Goal: Check status: Check status

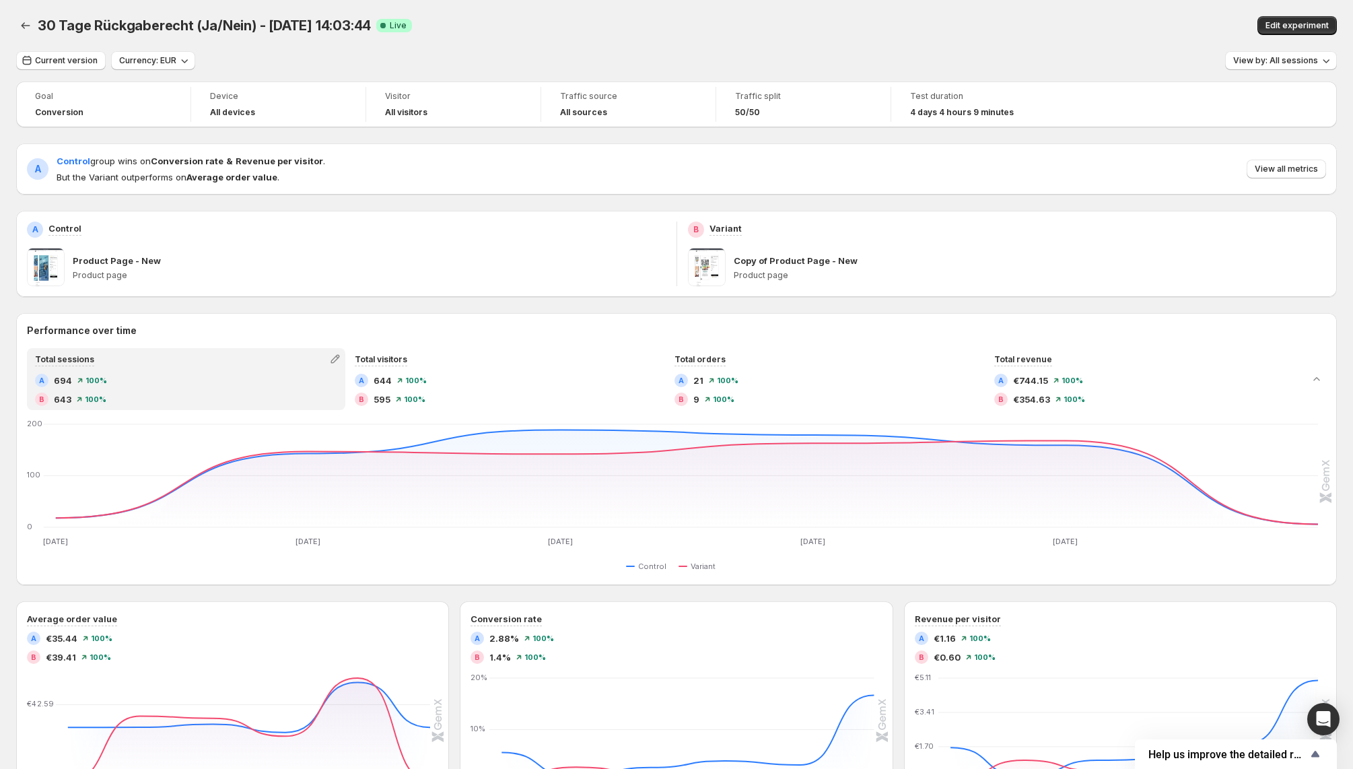
click at [232, 179] on strong "Average order value" at bounding box center [231, 177] width 91 height 11
click at [1289, 164] on span "View all metrics" at bounding box center [1286, 169] width 63 height 11
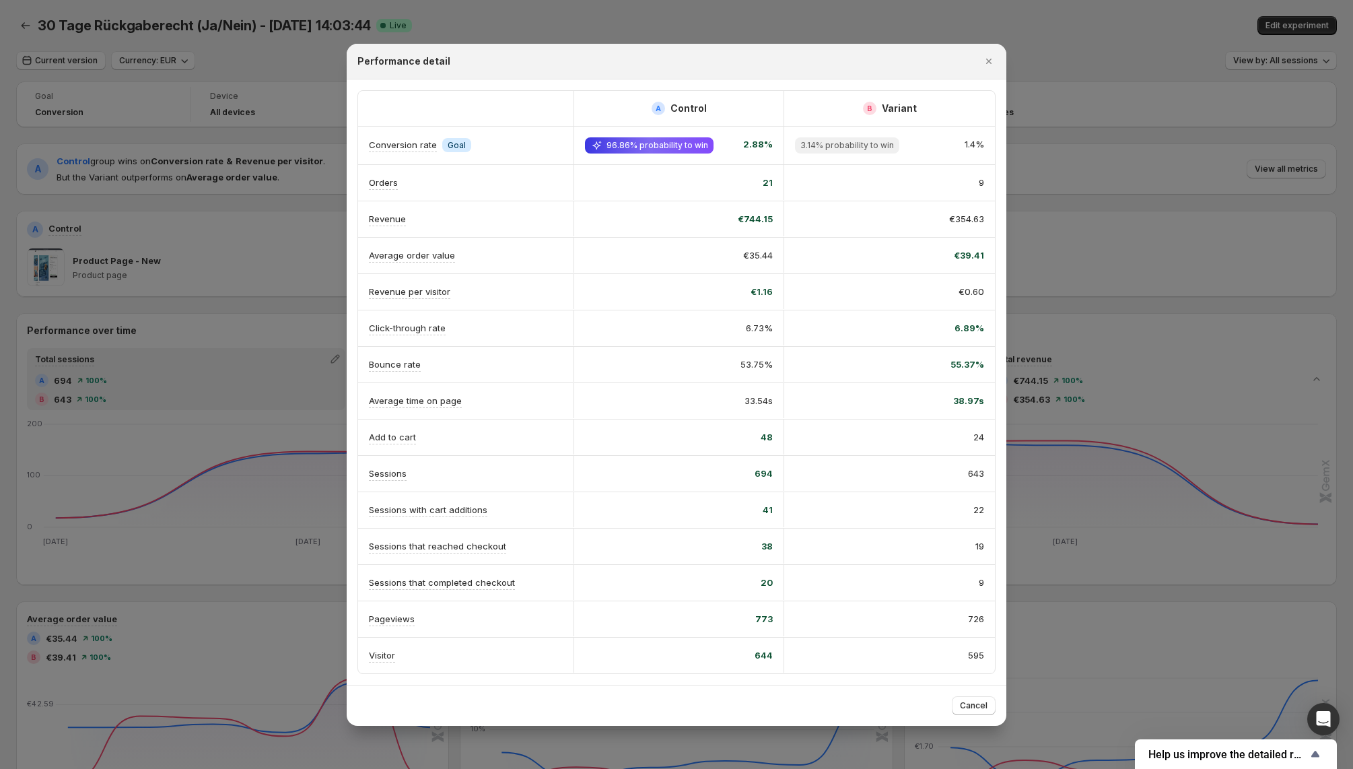
click at [668, 151] on span "96.86% probability to win" at bounding box center [657, 145] width 102 height 11
click at [992, 65] on icon "Close" at bounding box center [988, 61] width 13 height 13
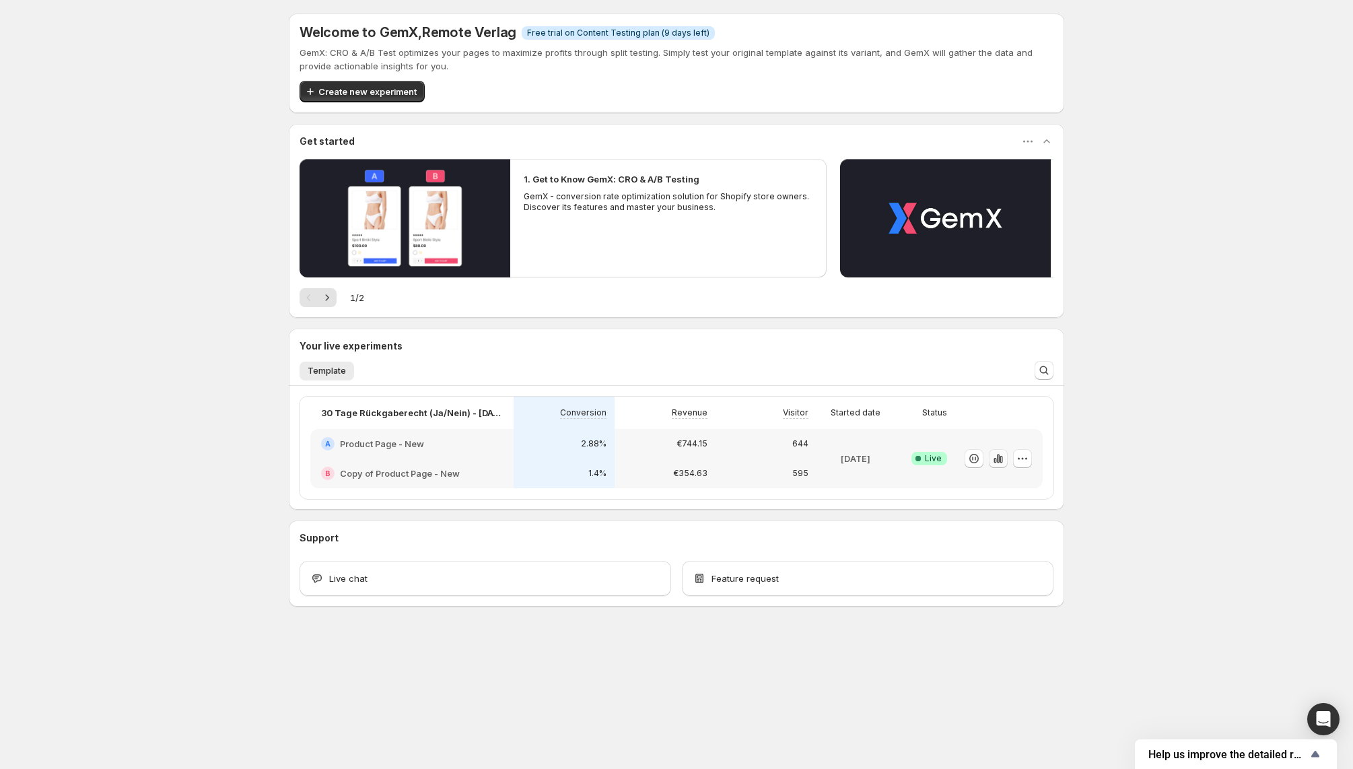
click at [1000, 455] on icon "button" at bounding box center [997, 458] width 13 height 13
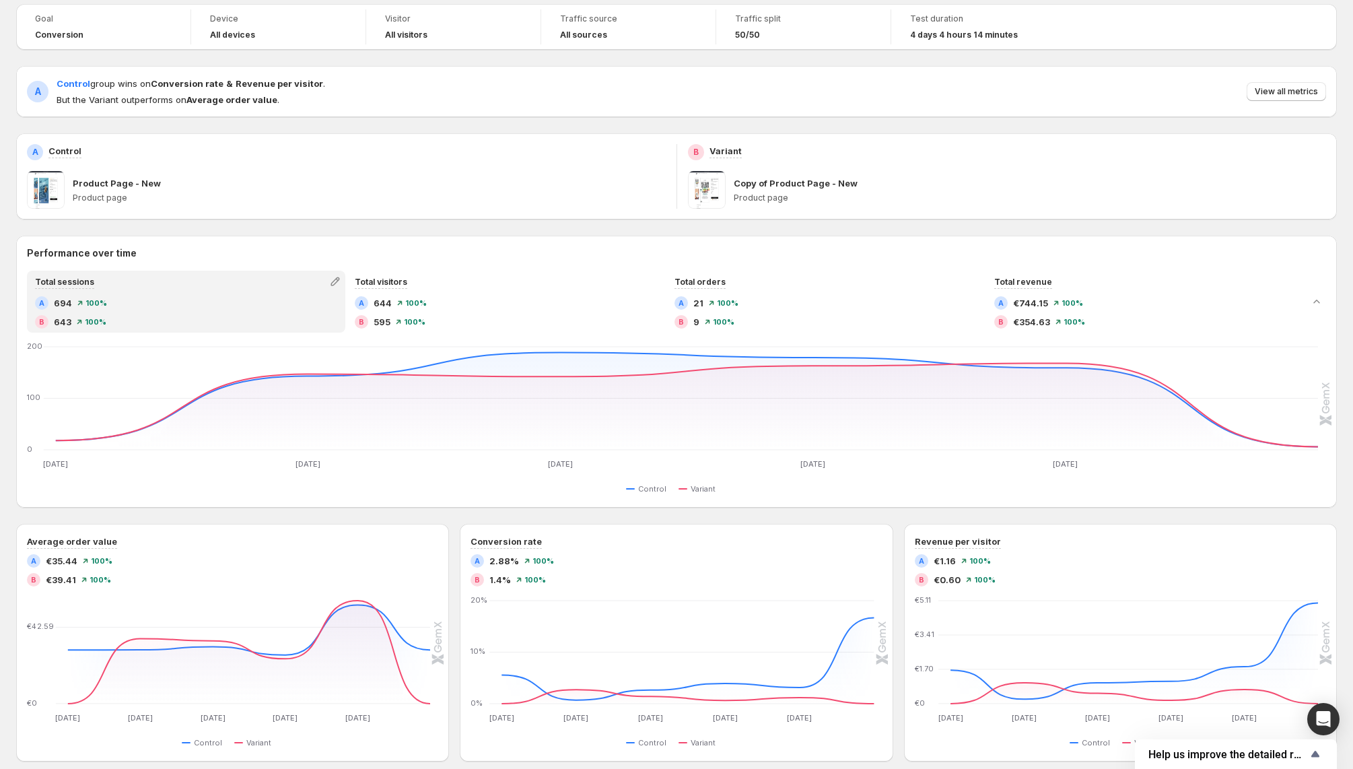
scroll to position [96, 0]
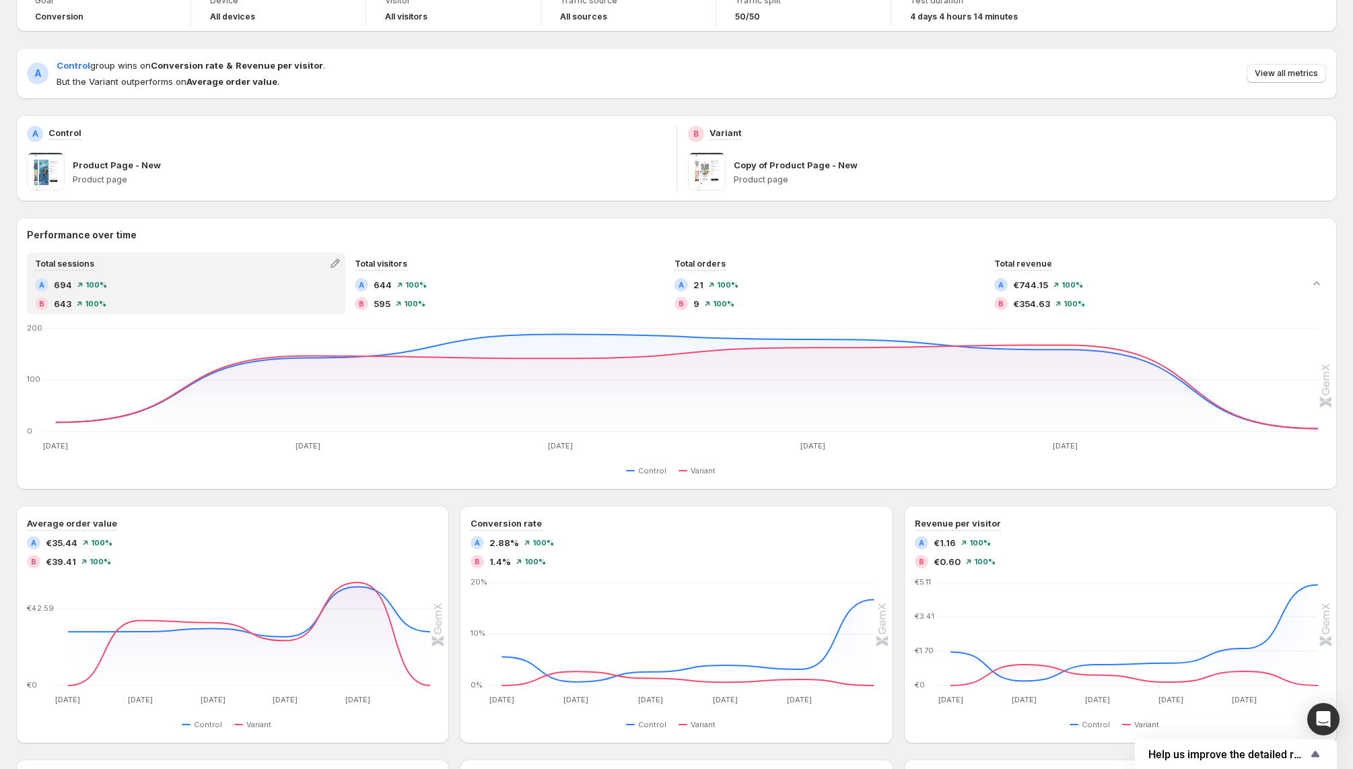
click at [743, 171] on p "Copy of Product Page - New" at bounding box center [796, 164] width 124 height 13
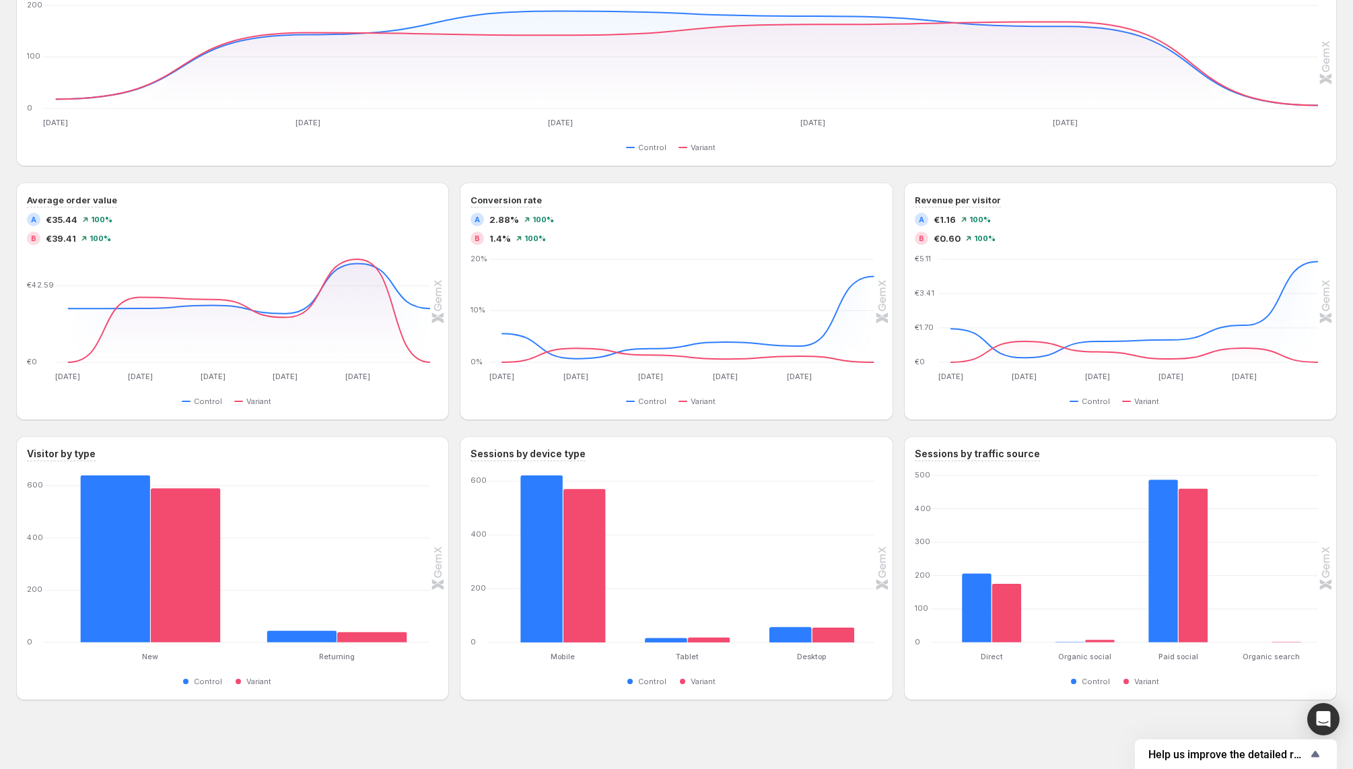
scroll to position [422, 0]
